Goal: Answer question/provide support: Share knowledge or assist other users

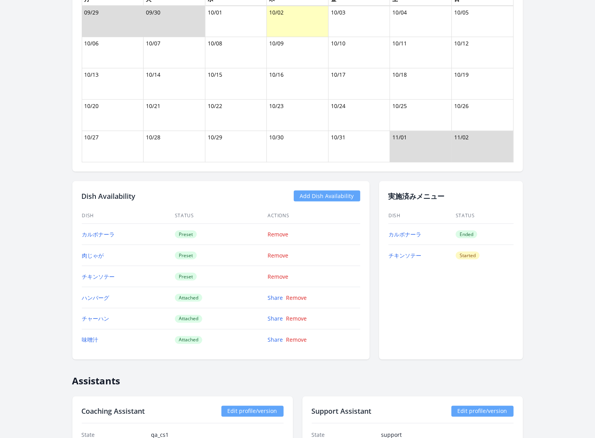
scroll to position [585, 0]
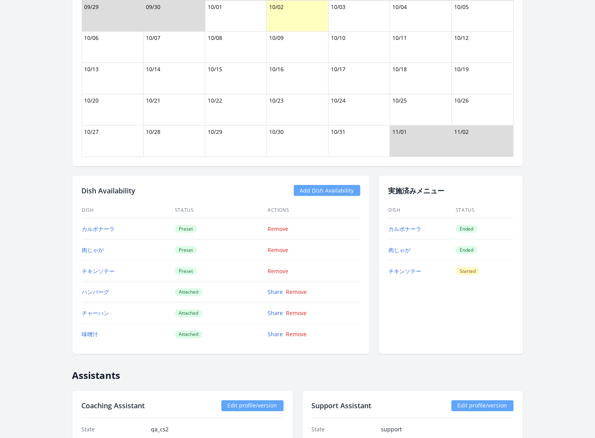
scroll to position [612, 0]
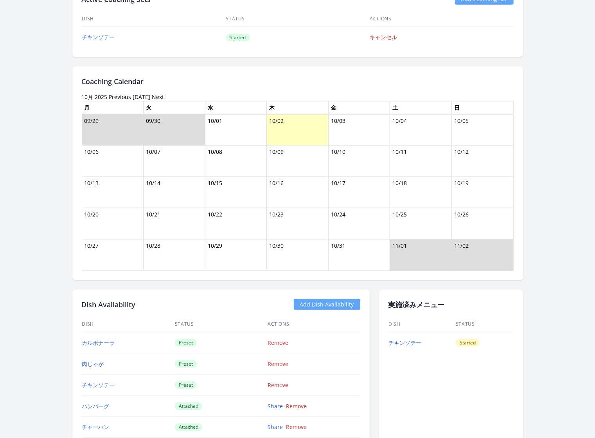
scroll to position [475, 0]
click at [122, 96] on link "Previous" at bounding box center [120, 97] width 22 height 7
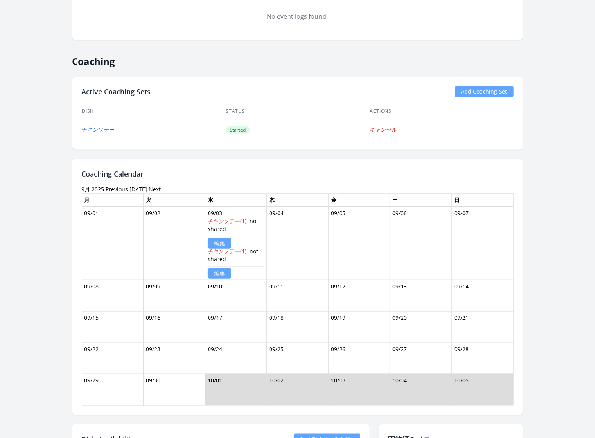
scroll to position [382, 0]
click at [139, 187] on link "[DATE]" at bounding box center [139, 189] width 18 height 7
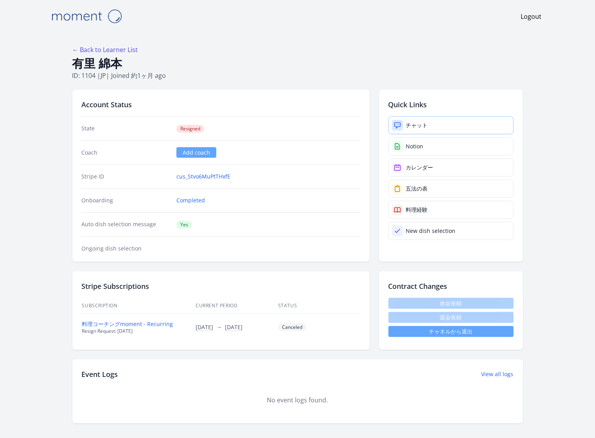
click at [442, 123] on link "チャット" at bounding box center [450, 125] width 125 height 18
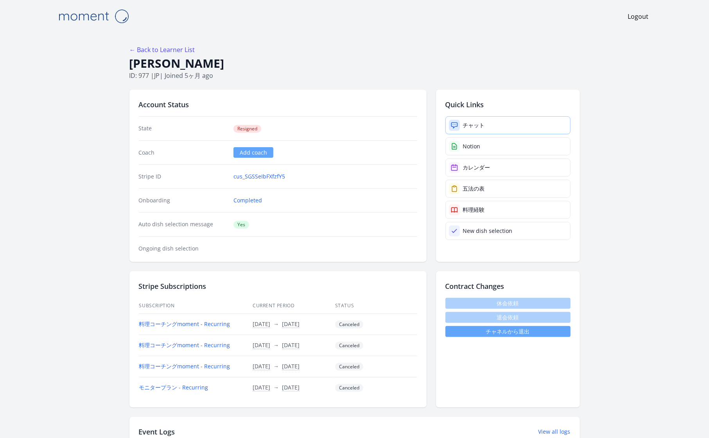
click at [500, 129] on link "チャット" at bounding box center [507, 125] width 125 height 18
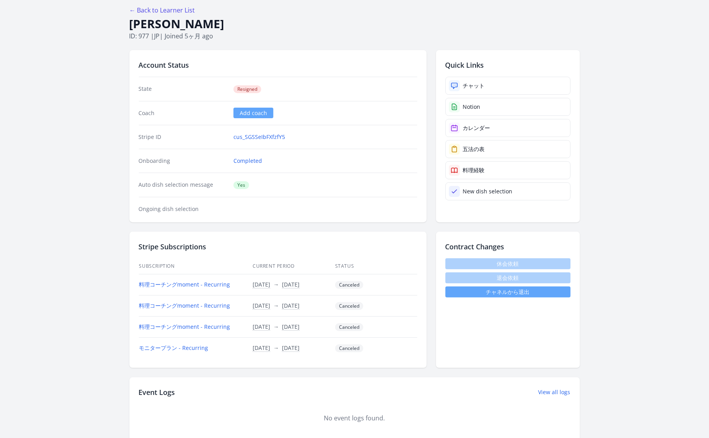
scroll to position [41, 0]
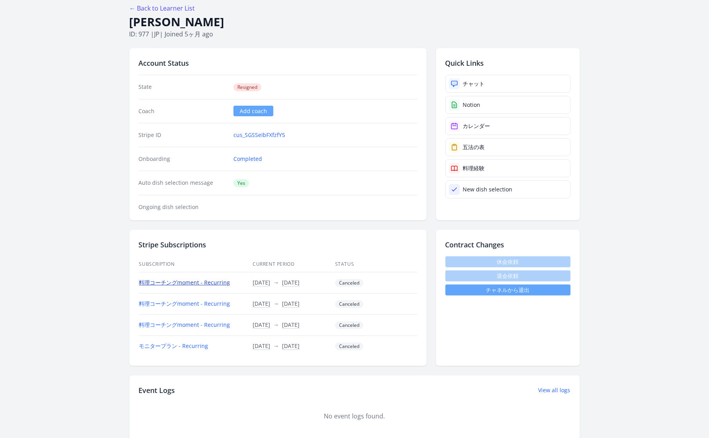
click at [213, 280] on link "料理コーチングmoment - Recurring" at bounding box center [184, 281] width 91 height 7
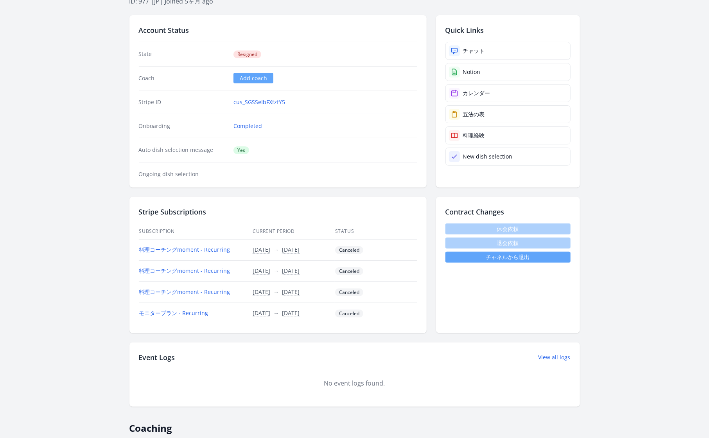
scroll to position [0, 0]
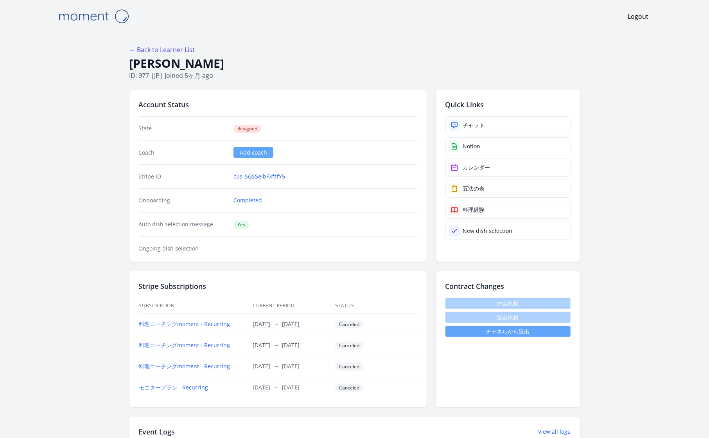
click at [424, 68] on h1 "Tanabe Atsuko" at bounding box center [354, 63] width 451 height 15
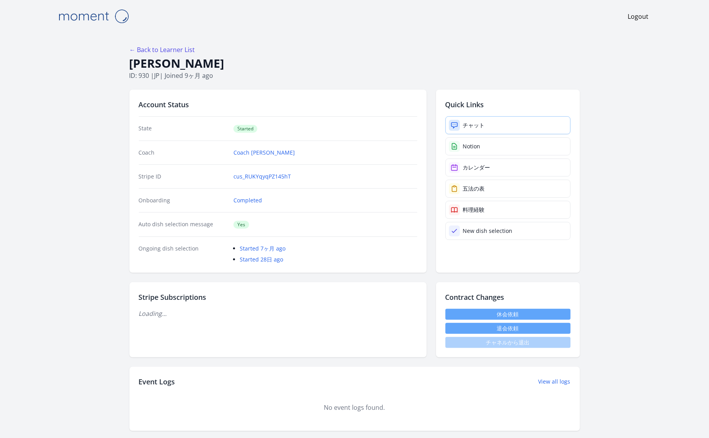
click at [486, 122] on link "チャット" at bounding box center [507, 125] width 125 height 18
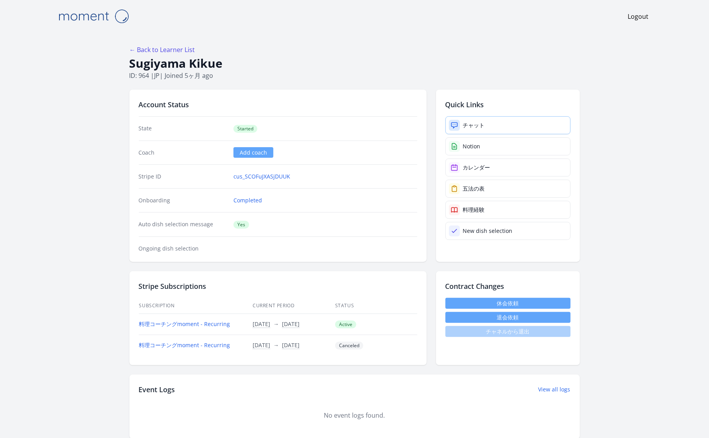
click at [472, 124] on div "チャット" at bounding box center [474, 125] width 22 height 8
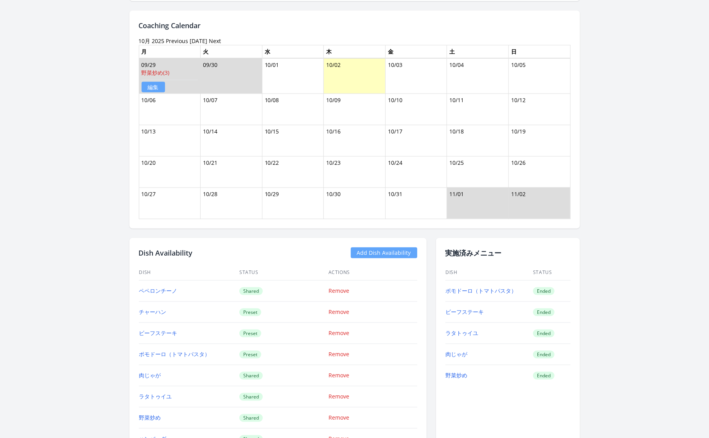
scroll to position [542, 0]
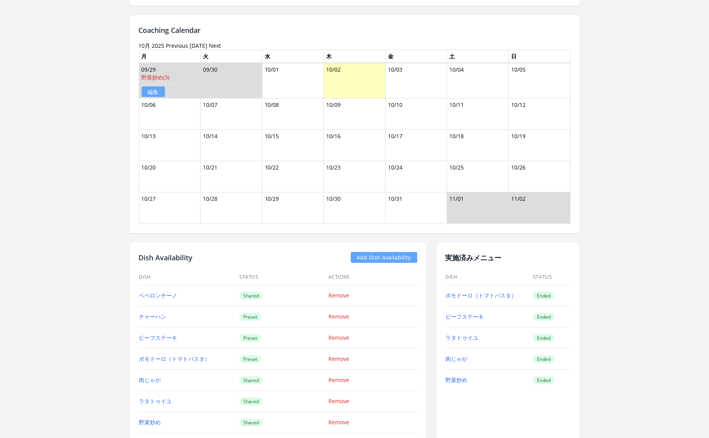
click at [177, 42] on link "Previous" at bounding box center [177, 45] width 22 height 7
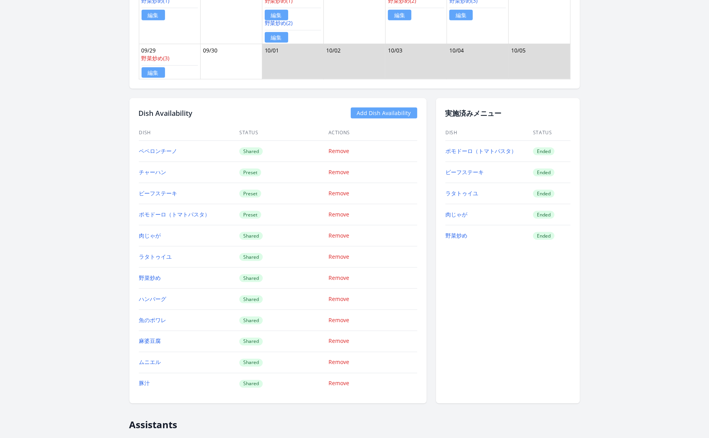
scroll to position [766, 0]
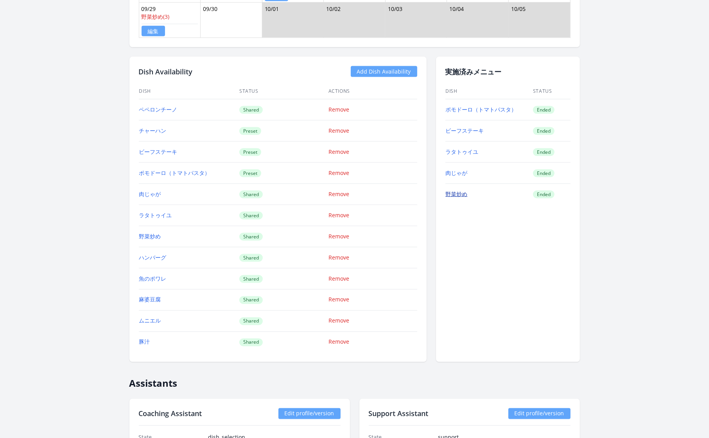
click at [459, 190] on link "野菜炒め" at bounding box center [457, 193] width 22 height 7
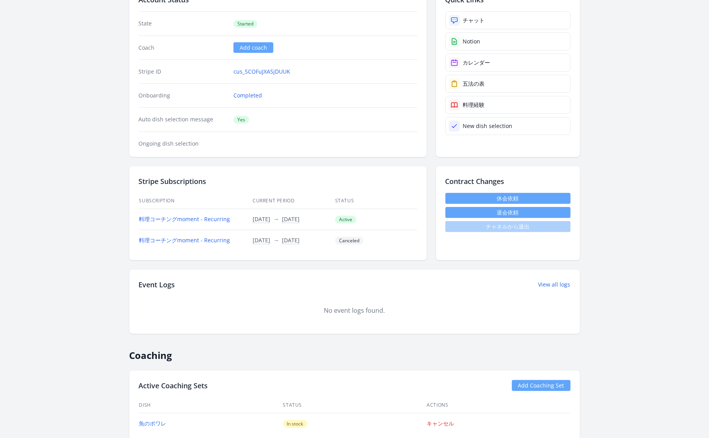
scroll to position [0, 0]
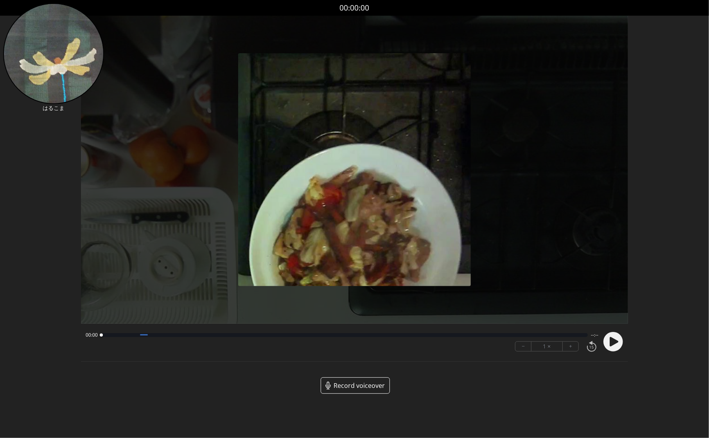
click at [618, 342] on circle at bounding box center [613, 342] width 20 height 20
click at [614, 342] on icon at bounding box center [614, 341] width 9 height 9
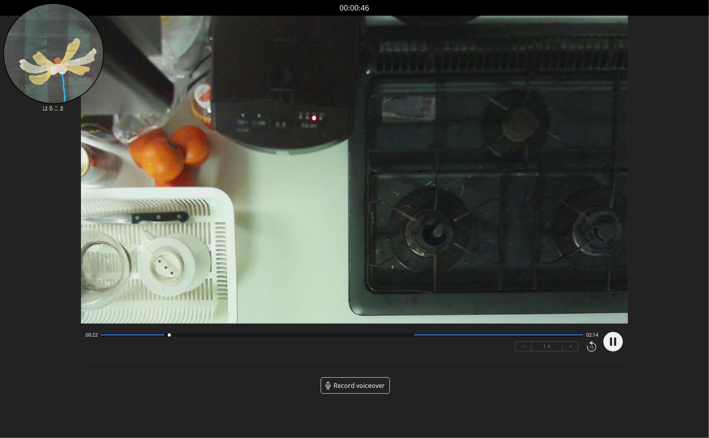
click at [574, 346] on button "+" at bounding box center [571, 345] width 16 height 9
click at [613, 340] on circle at bounding box center [613, 342] width 20 height 20
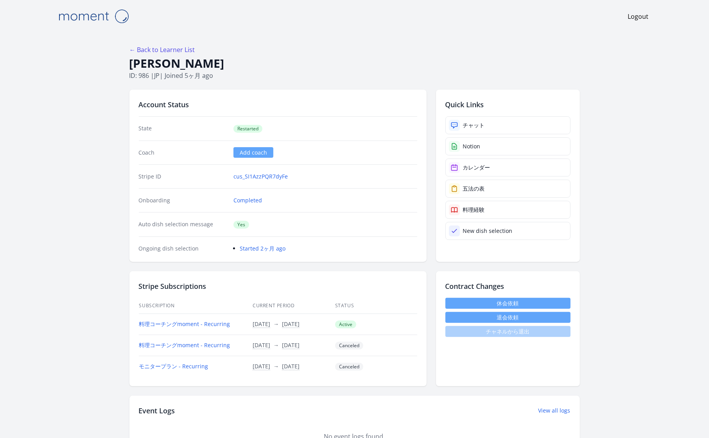
click at [486, 125] on link "チャット" at bounding box center [507, 125] width 125 height 18
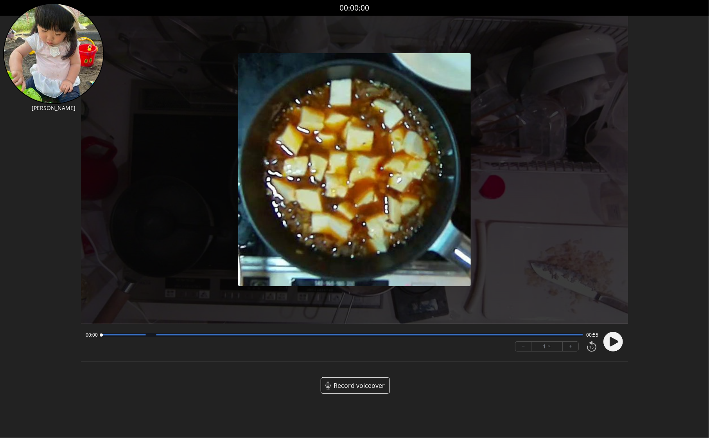
click at [614, 345] on circle at bounding box center [613, 342] width 20 height 20
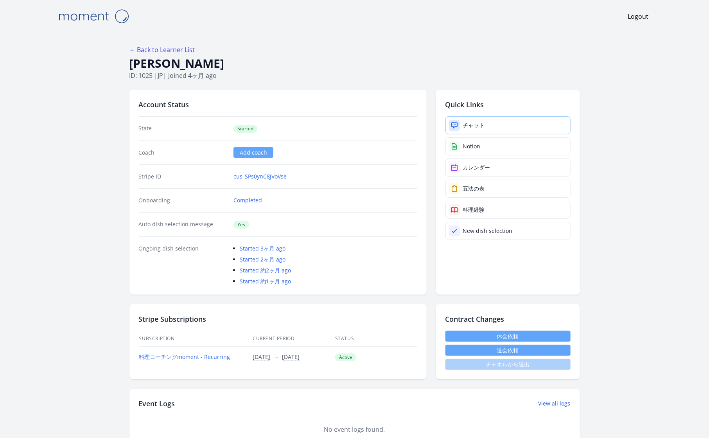
click at [491, 125] on link "チャット" at bounding box center [507, 125] width 125 height 18
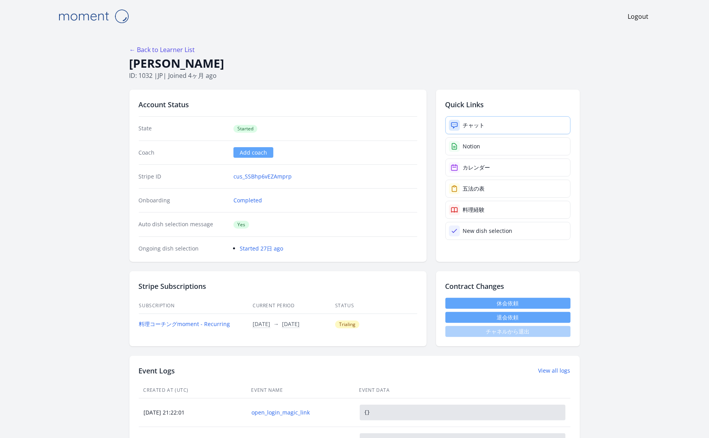
click at [512, 128] on link "チャット" at bounding box center [507, 125] width 125 height 18
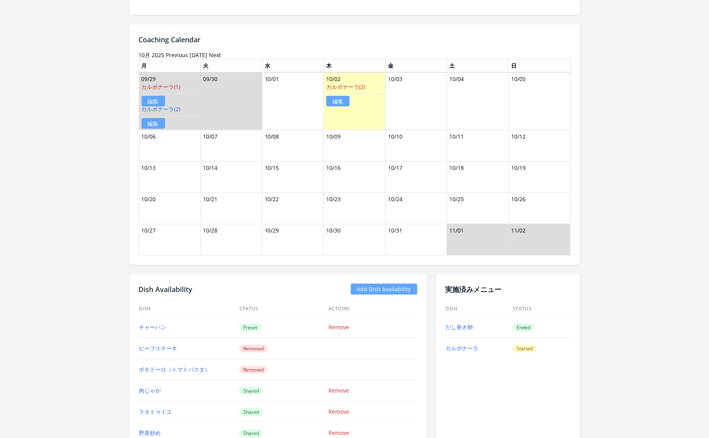
scroll to position [584, 0]
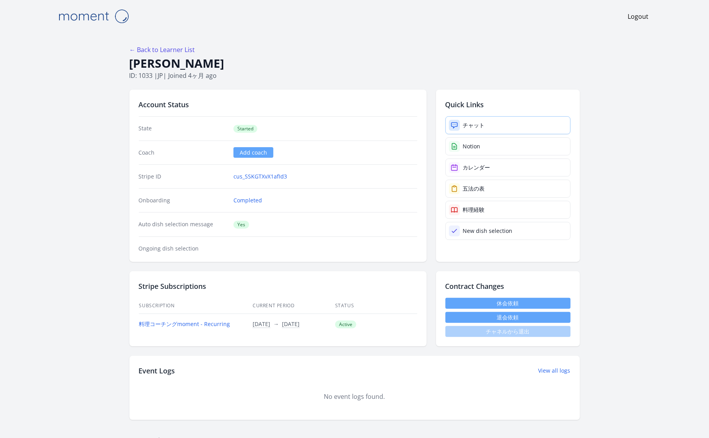
click at [507, 128] on link "チャット" at bounding box center [507, 125] width 125 height 18
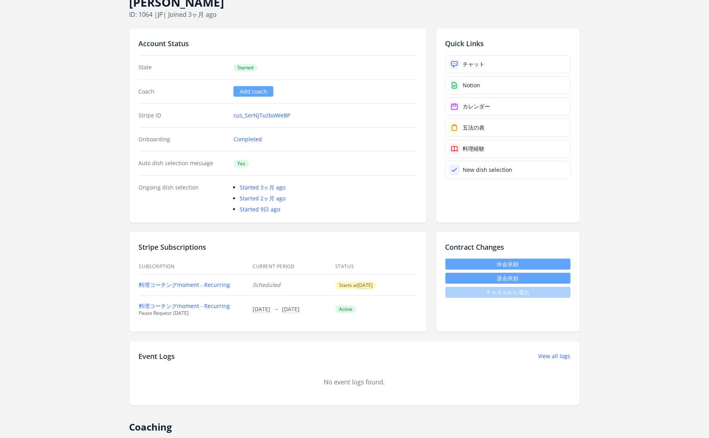
scroll to position [53, 0]
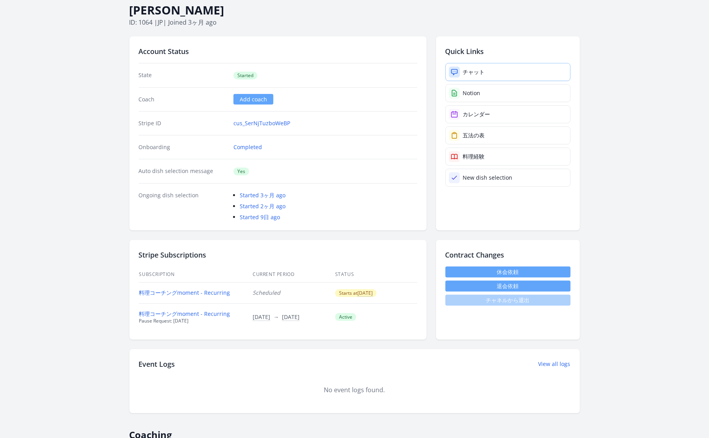
click at [533, 68] on link "チャット" at bounding box center [507, 72] width 125 height 18
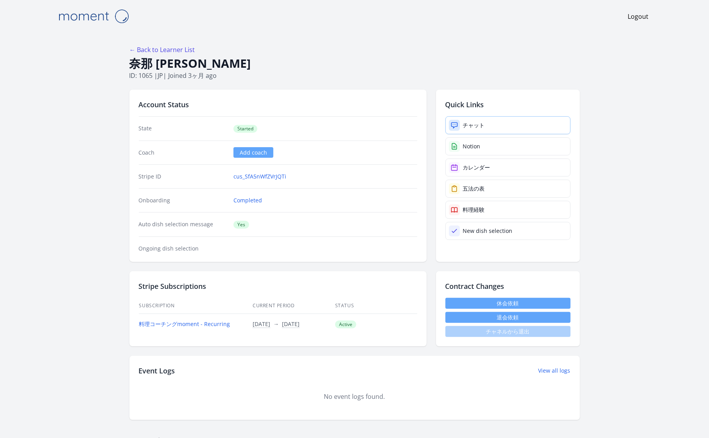
click at [500, 122] on link "チャット" at bounding box center [507, 125] width 125 height 18
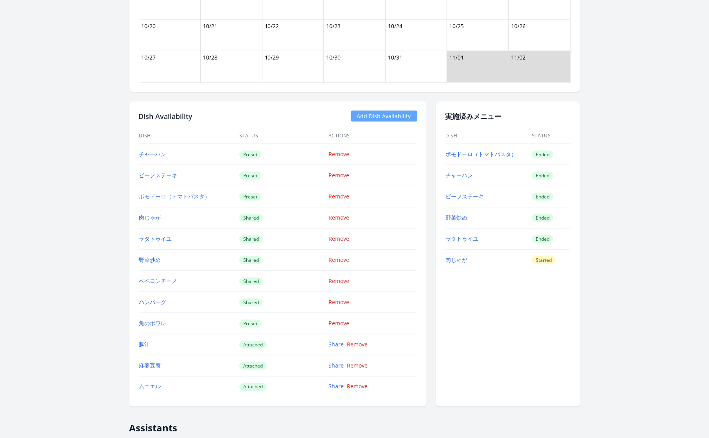
scroll to position [699, 0]
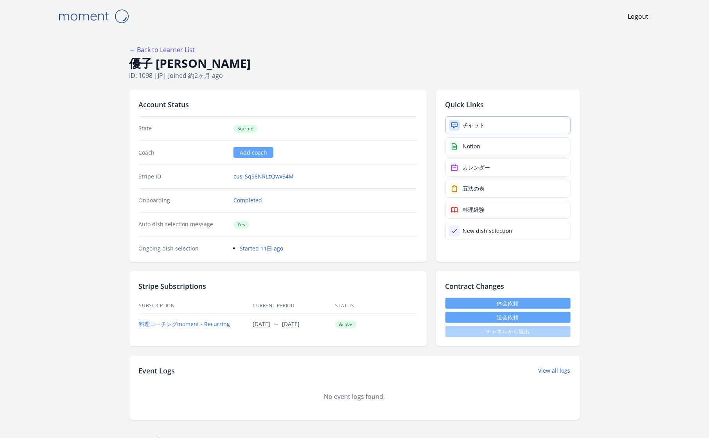
click at [521, 124] on link "チャット" at bounding box center [507, 125] width 125 height 18
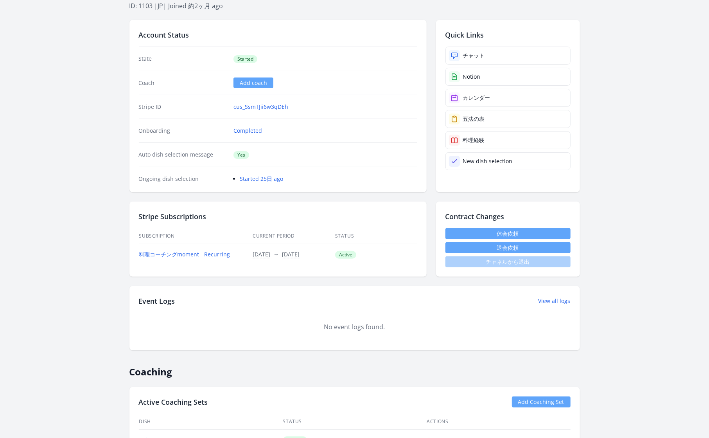
scroll to position [32, 0]
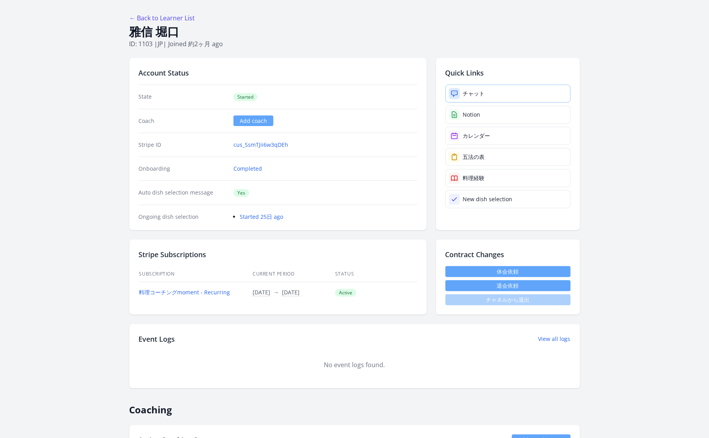
click at [509, 90] on link "チャット" at bounding box center [507, 93] width 125 height 18
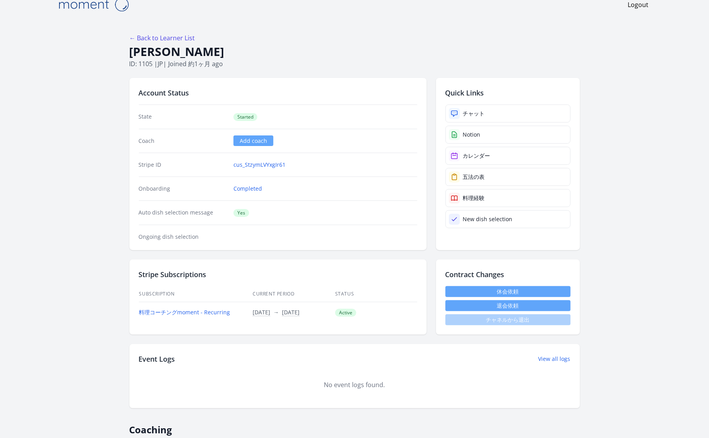
scroll to position [8, 0]
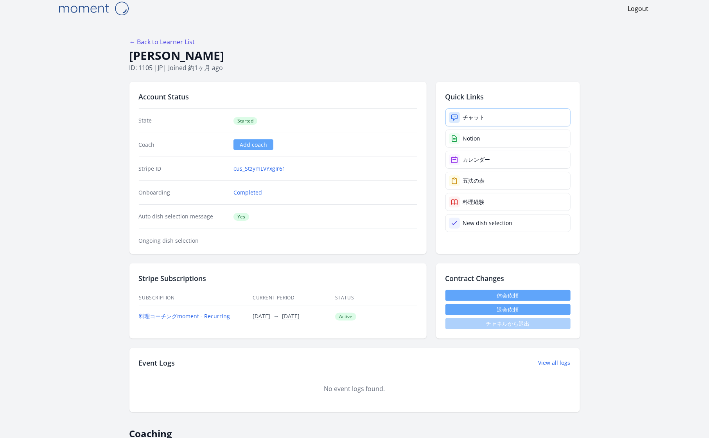
click at [519, 119] on link "チャット" at bounding box center [507, 117] width 125 height 18
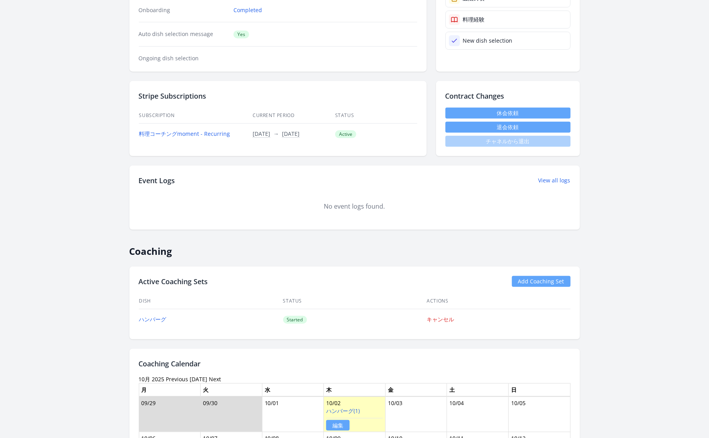
scroll to position [35, 0]
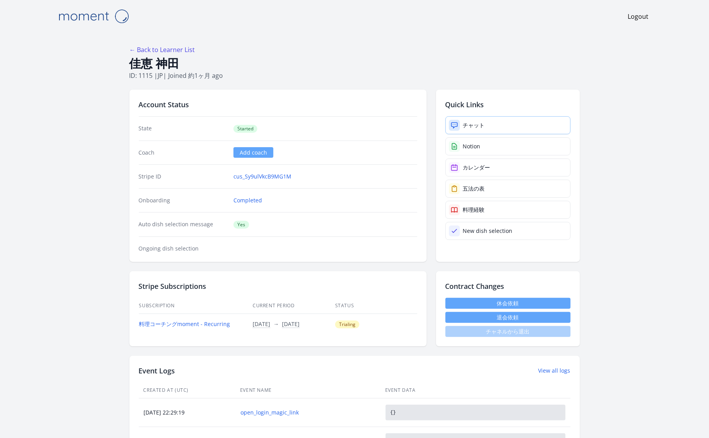
click at [487, 123] on link "チャット" at bounding box center [507, 125] width 125 height 18
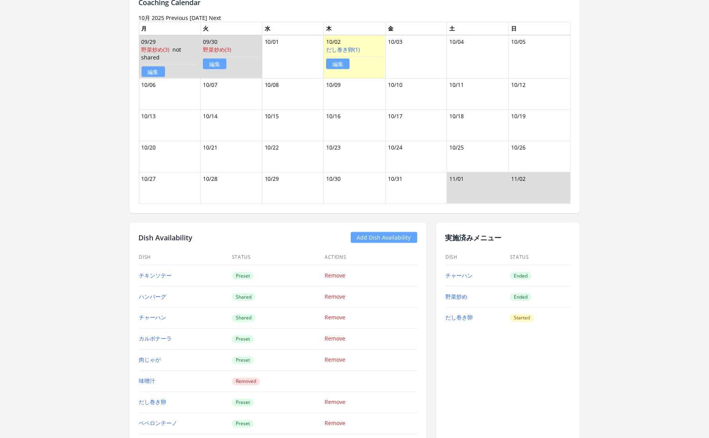
scroll to position [767, 0]
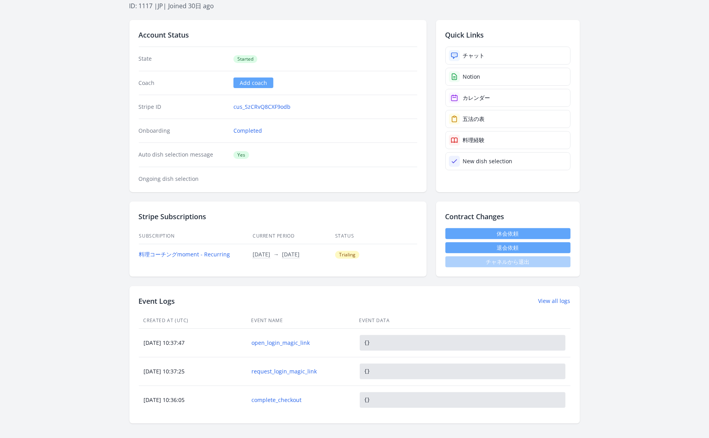
scroll to position [70, 0]
click at [508, 52] on link "チャット" at bounding box center [507, 55] width 125 height 18
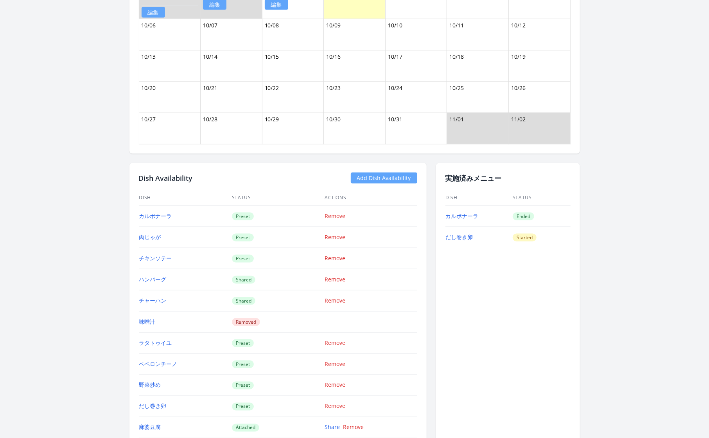
scroll to position [676, 0]
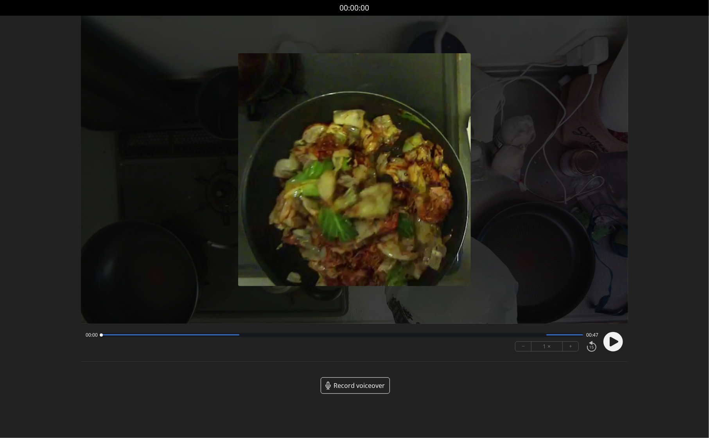
click at [614, 337] on circle at bounding box center [613, 342] width 20 height 20
click at [612, 344] on icon at bounding box center [611, 341] width 2 height 8
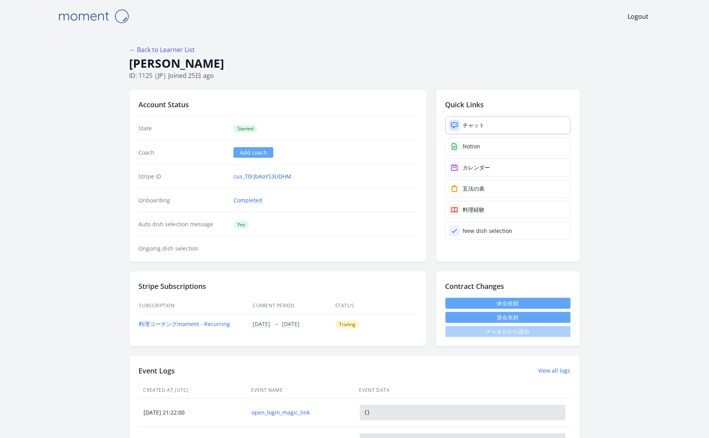
click at [505, 124] on link "チャット" at bounding box center [507, 125] width 125 height 18
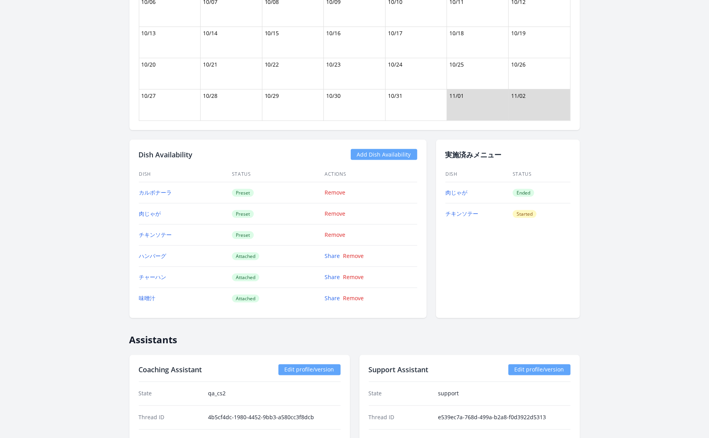
scroll to position [703, 0]
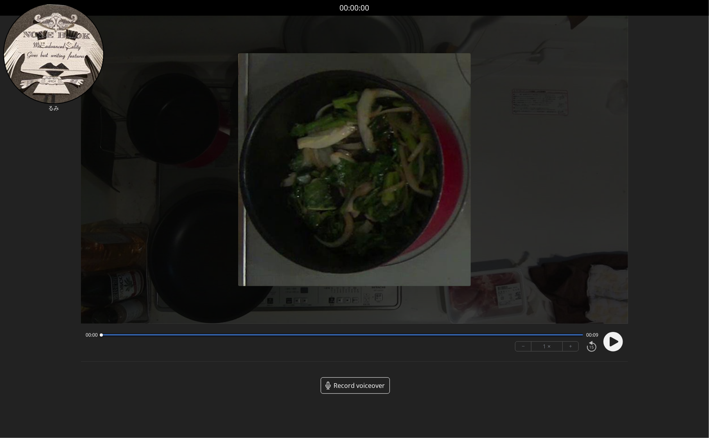
click at [613, 340] on icon at bounding box center [614, 341] width 9 height 9
click at [614, 344] on circle at bounding box center [613, 342] width 20 height 20
click at [0, 0] on icon at bounding box center [0, 0] width 0 height 0
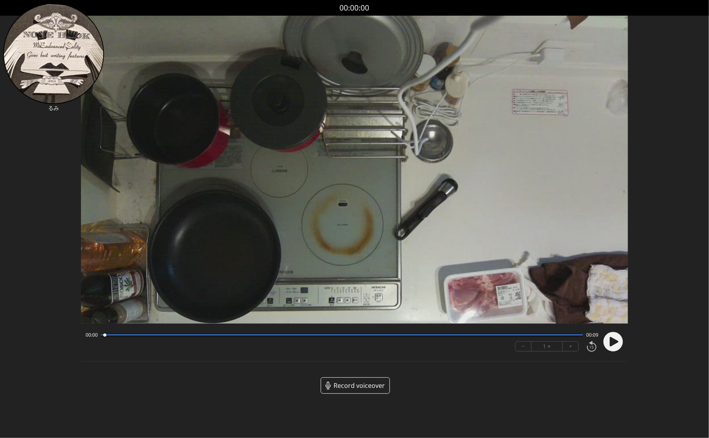
click at [614, 344] on circle at bounding box center [613, 342] width 20 height 20
click at [614, 344] on icon at bounding box center [615, 341] width 2 height 8
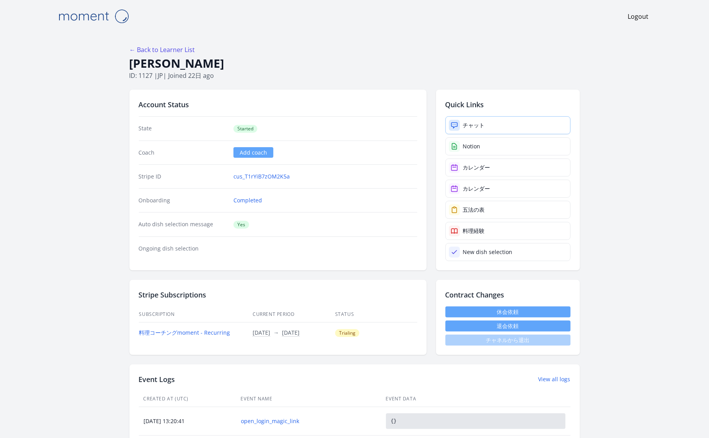
click at [495, 126] on link "チャット" at bounding box center [507, 125] width 125 height 18
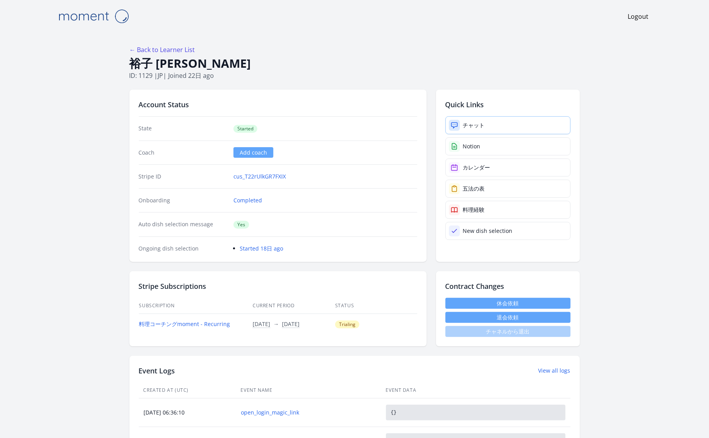
click at [507, 126] on link "チャット" at bounding box center [507, 125] width 125 height 18
click at [516, 127] on link "チャット" at bounding box center [507, 125] width 125 height 18
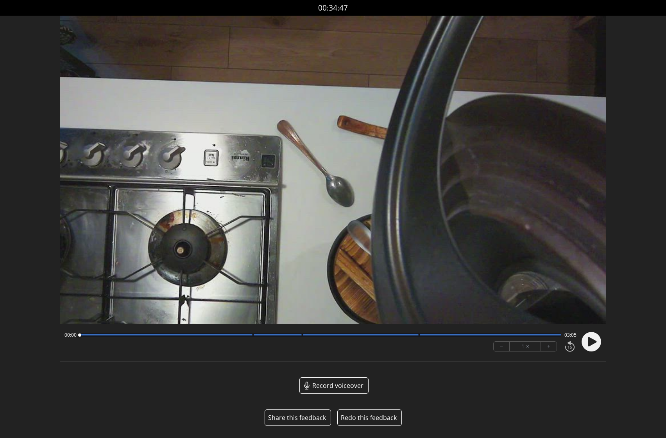
click at [302, 415] on button "Share this feedback" at bounding box center [297, 417] width 58 height 9
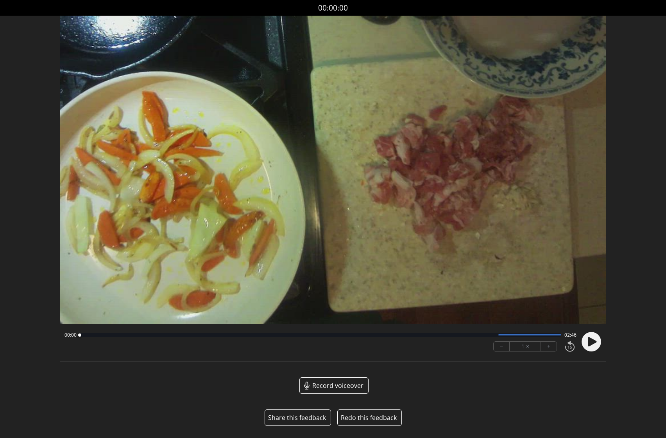
click at [586, 341] on circle at bounding box center [592, 342] width 20 height 20
click at [371, 415] on link "Redo this feedback" at bounding box center [370, 417] width 65 height 16
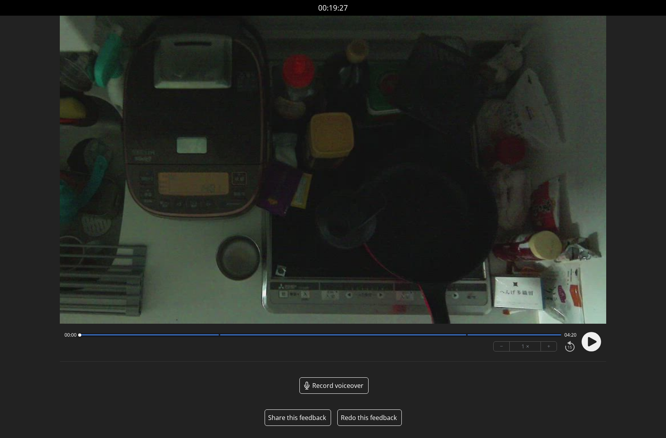
click at [296, 415] on button "Share this feedback" at bounding box center [297, 417] width 58 height 9
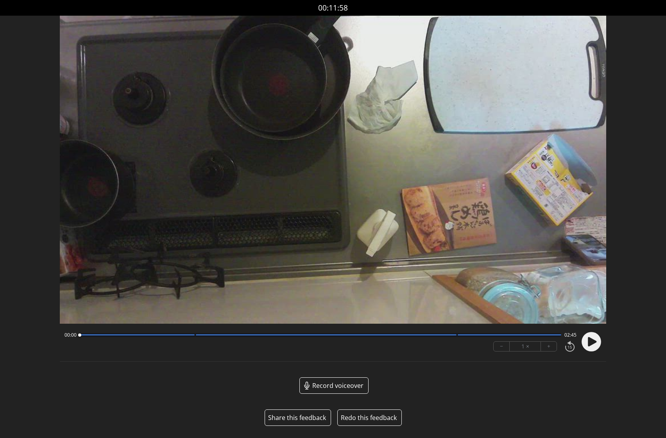
click at [299, 418] on button "Share this feedback" at bounding box center [297, 417] width 58 height 9
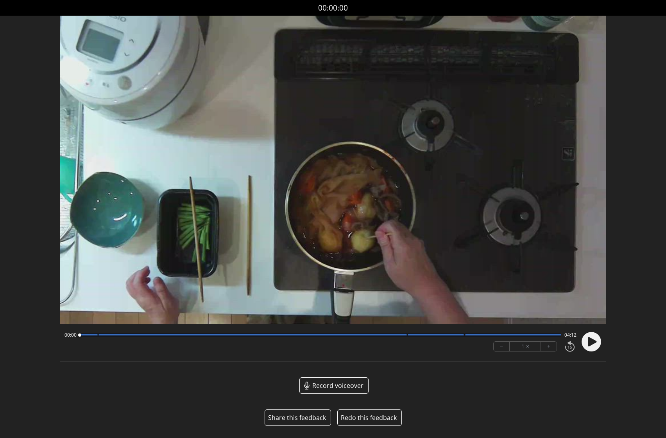
click at [307, 419] on button "Share this feedback" at bounding box center [297, 417] width 58 height 9
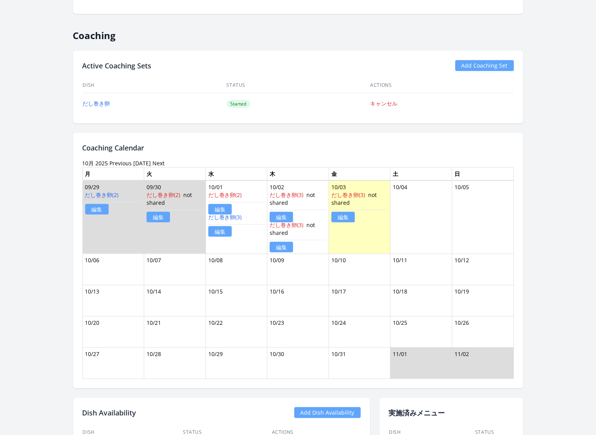
scroll to position [448, 0]
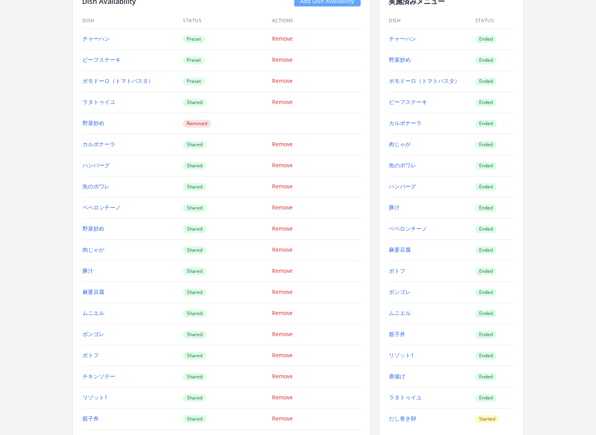
scroll to position [787, 0]
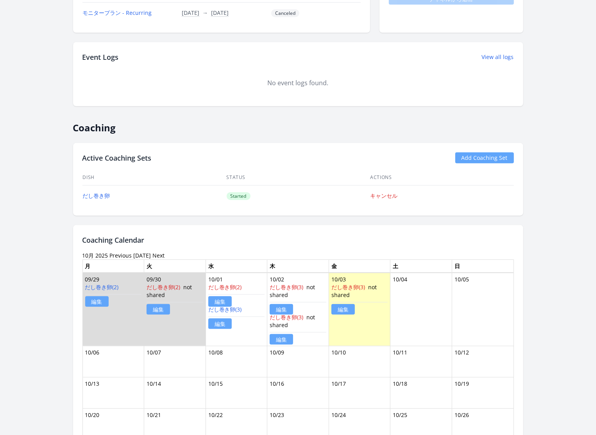
scroll to position [355, 0]
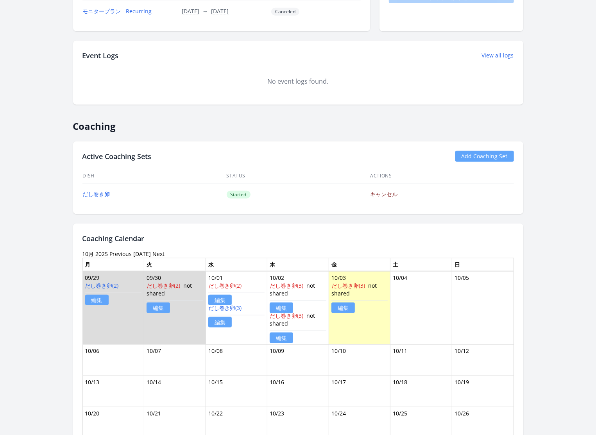
click at [385, 192] on link "キャンセル" at bounding box center [384, 193] width 27 height 7
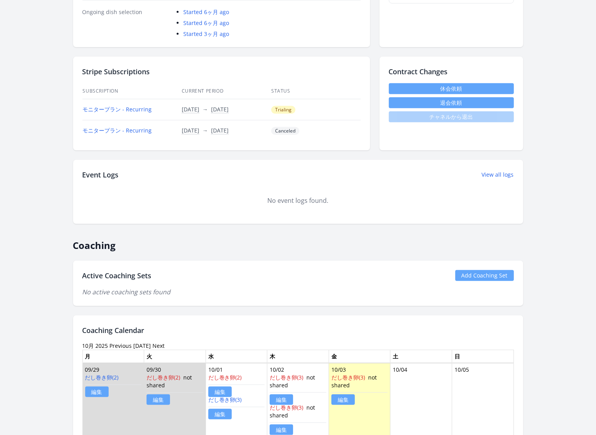
scroll to position [255, 0]
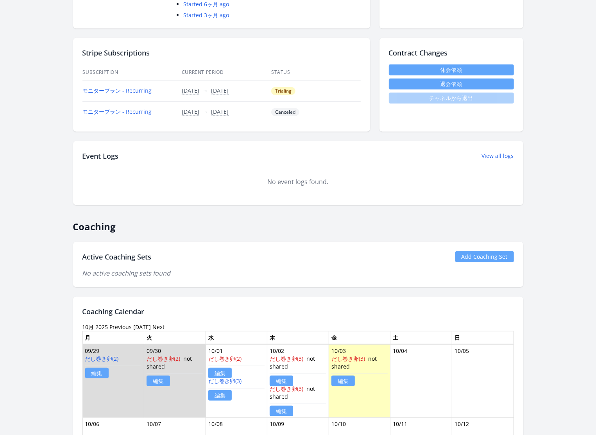
click at [482, 257] on link "Add Coaching Set" at bounding box center [485, 256] width 59 height 11
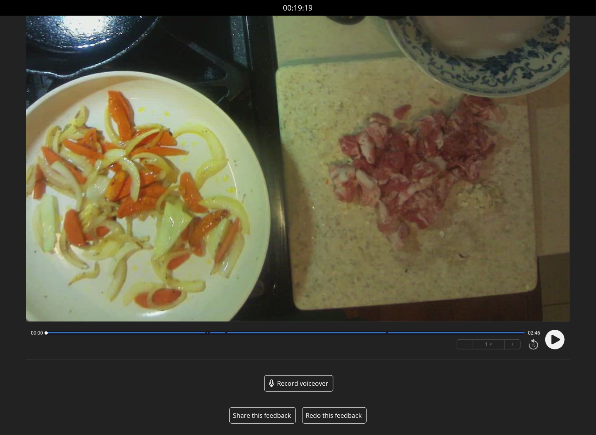
click at [265, 415] on button "Share this feedback" at bounding box center [262, 415] width 58 height 9
